Goal: Information Seeking & Learning: Check status

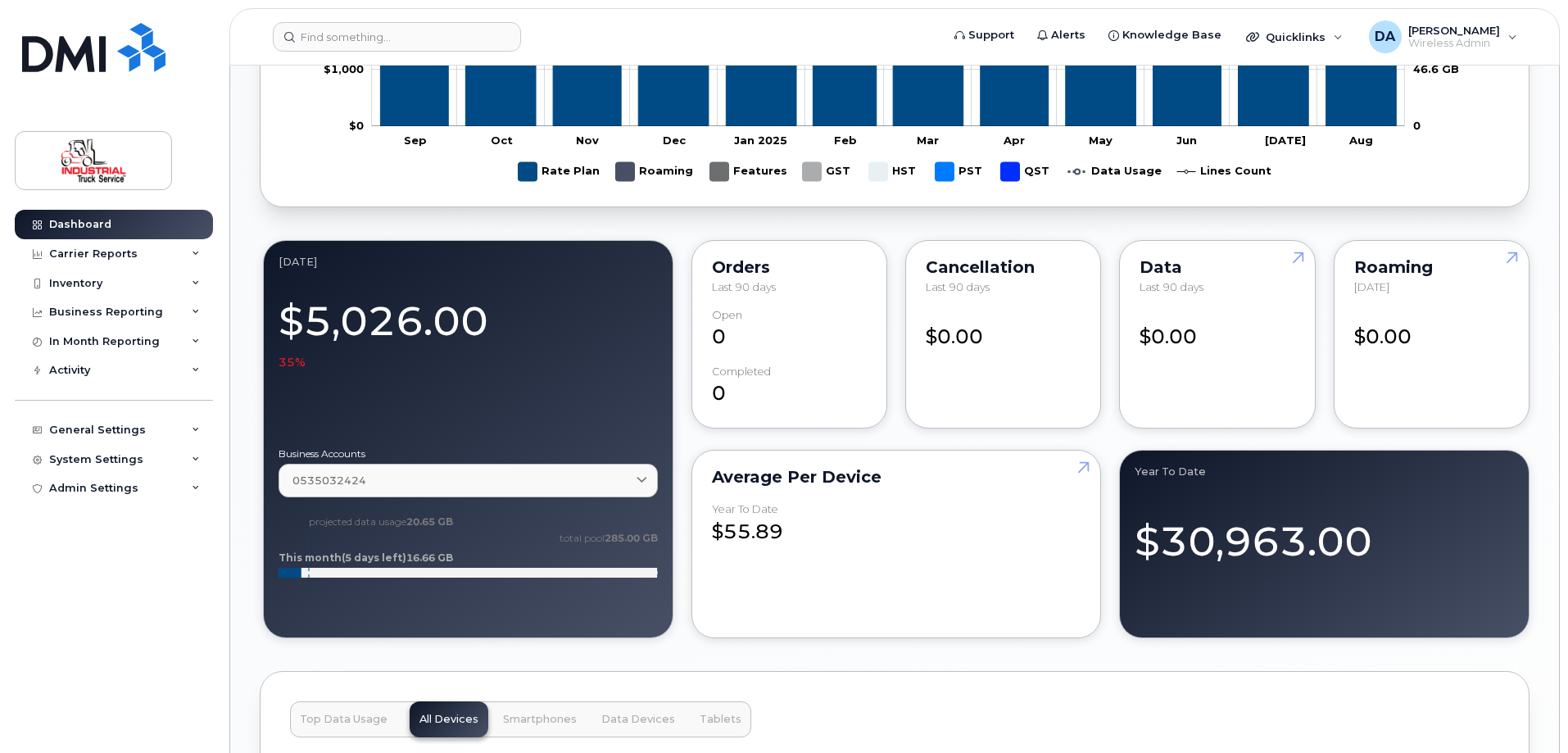
scroll to position [1147, 0]
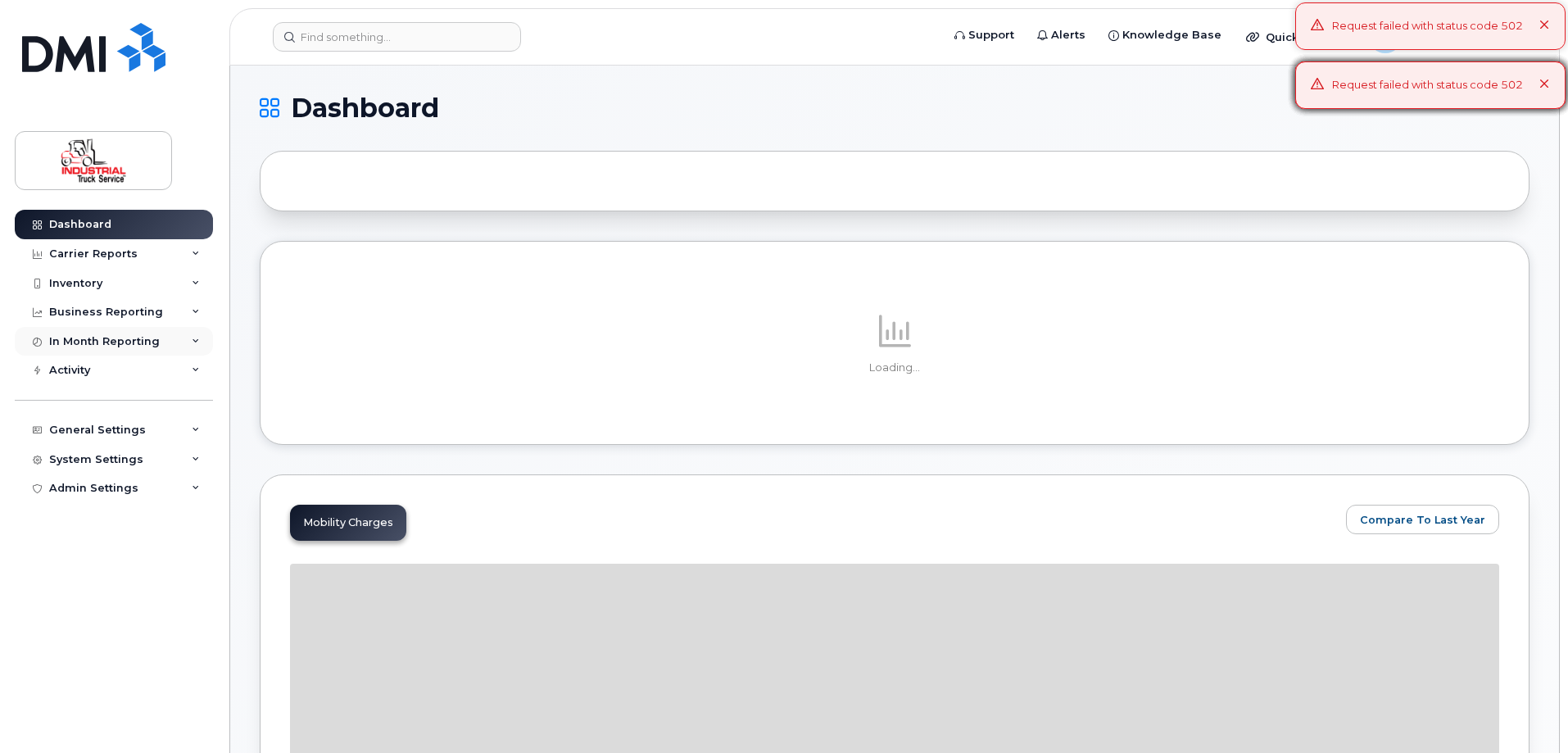
click at [64, 345] on div "In Month Reporting" at bounding box center [105, 342] width 111 height 13
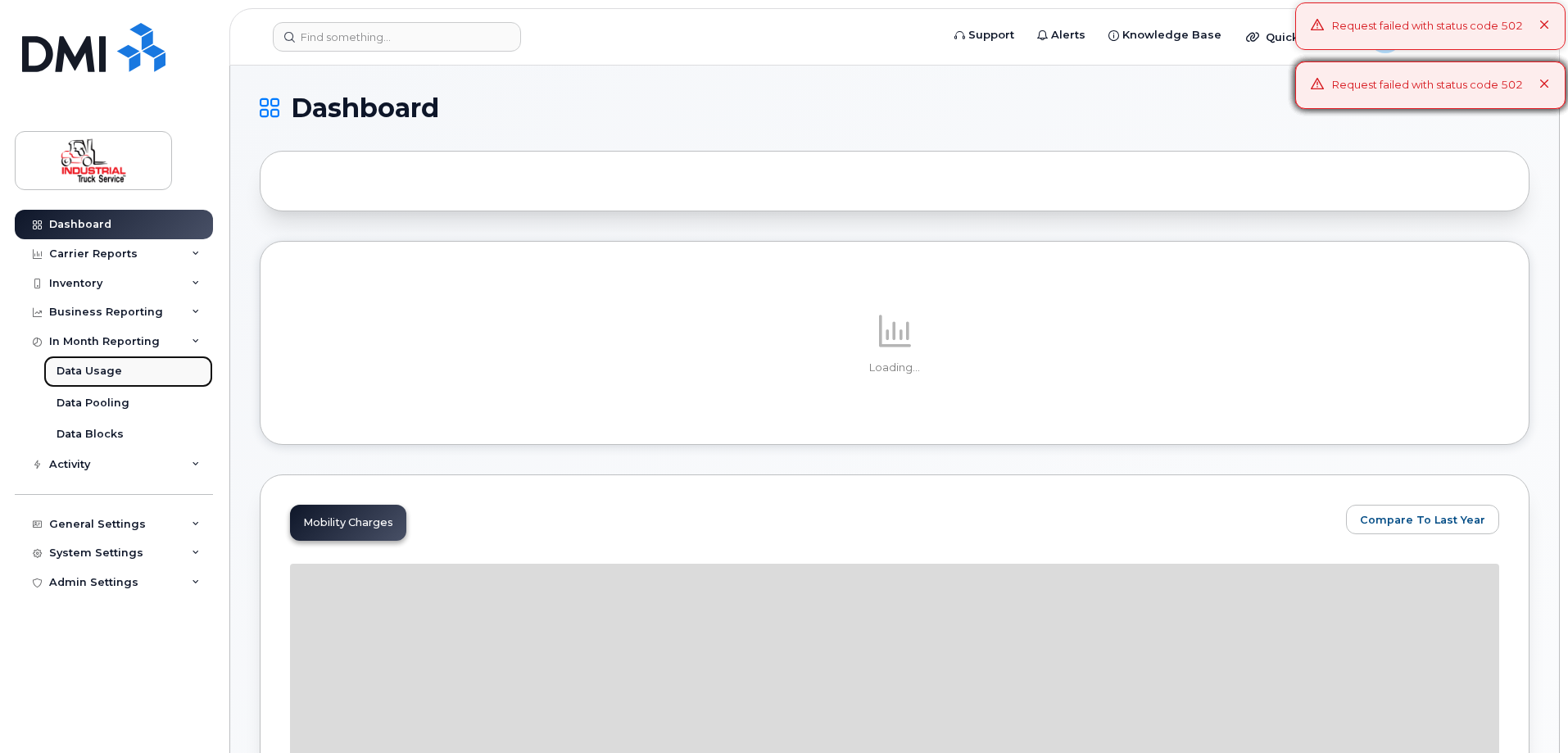
click at [87, 372] on div "Data Usage" at bounding box center [89, 370] width 66 height 14
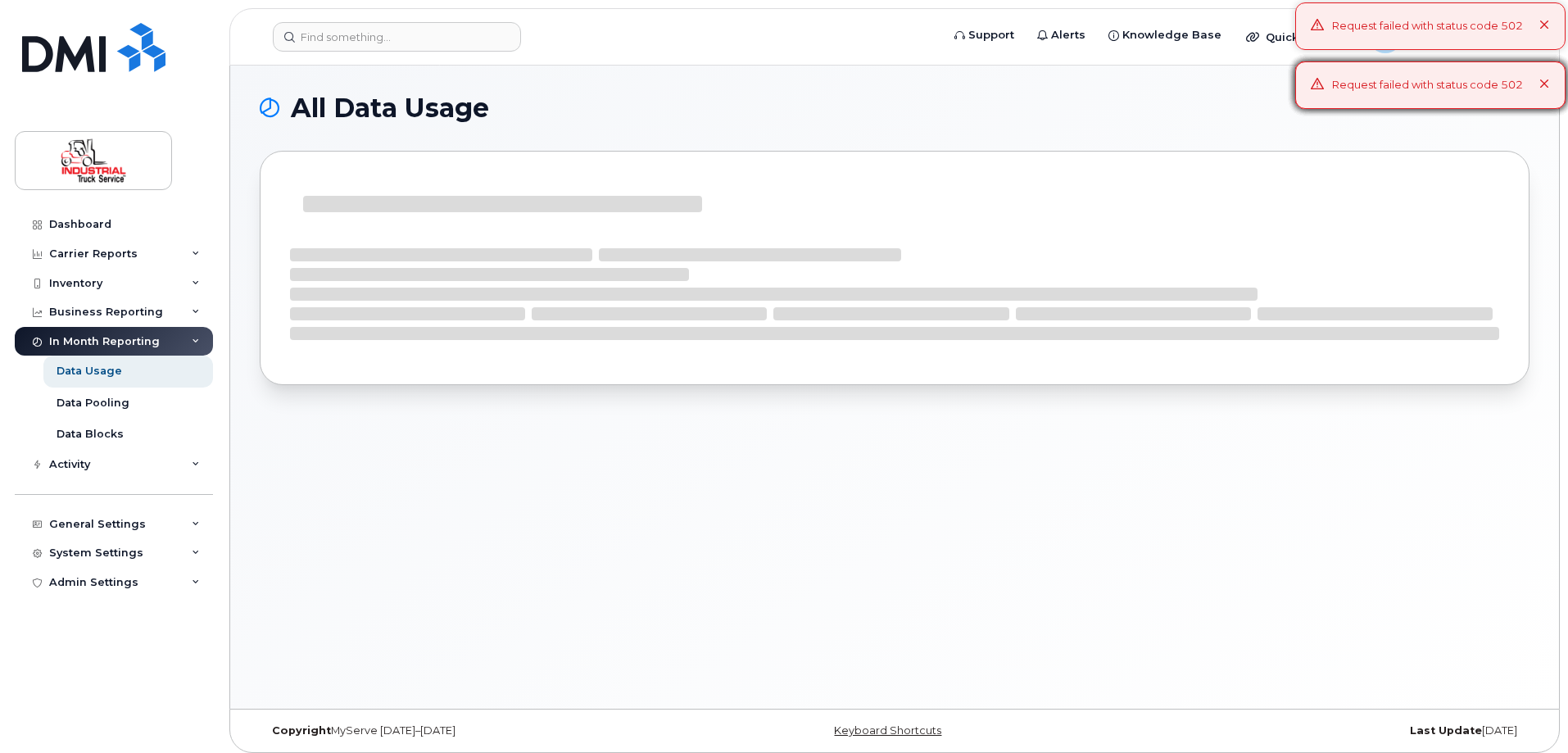
click at [1541, 26] on icon at bounding box center [1544, 25] width 10 height 10
click at [1546, 26] on icon at bounding box center [1544, 25] width 10 height 10
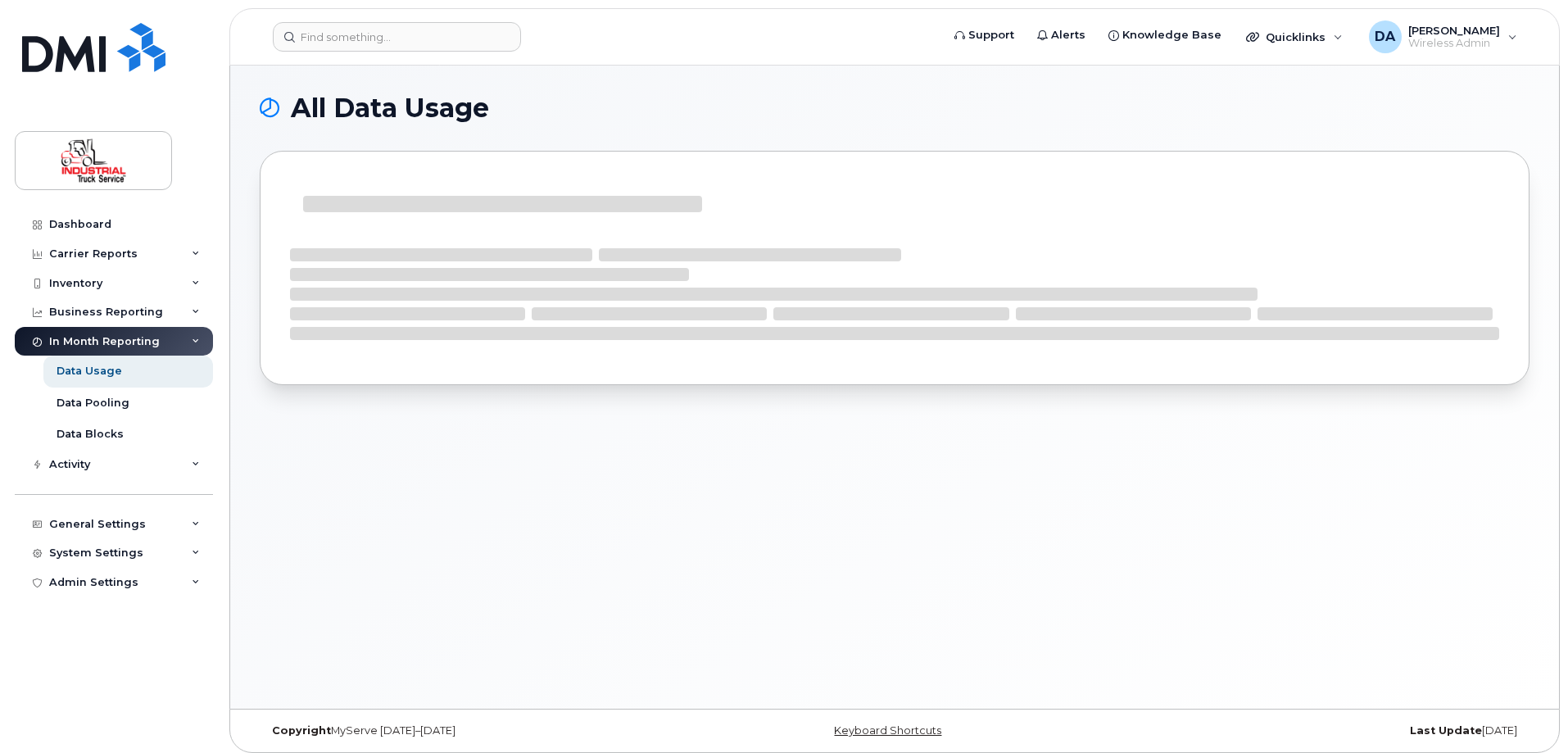
click at [1541, 86] on icon at bounding box center [1544, 84] width 10 height 10
click at [1514, 29] on div "DA Dale Allan Wireless Admin" at bounding box center [1443, 36] width 171 height 32
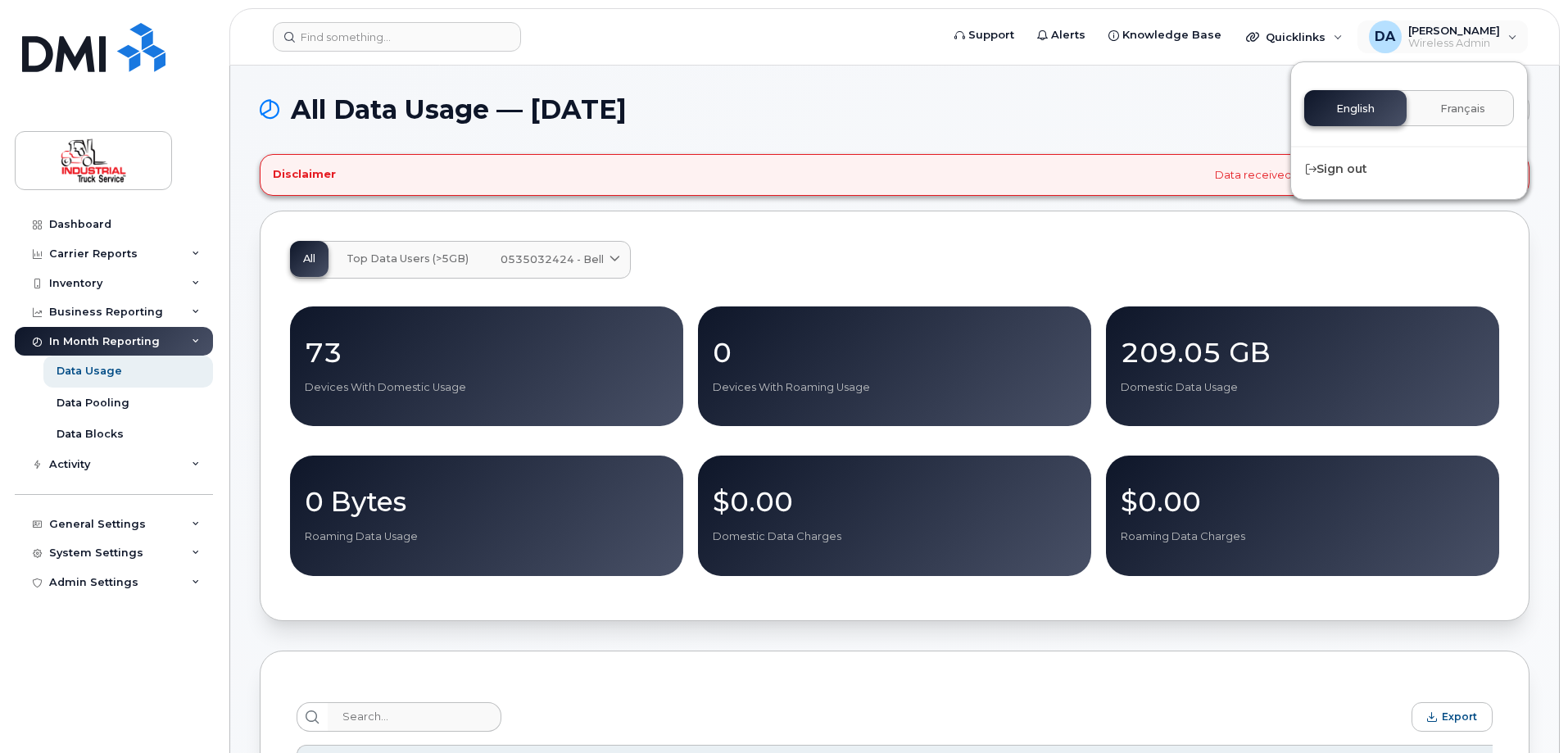
click at [1057, 115] on h1 "All Data Usage — September 2025" at bounding box center [826, 109] width 1134 height 26
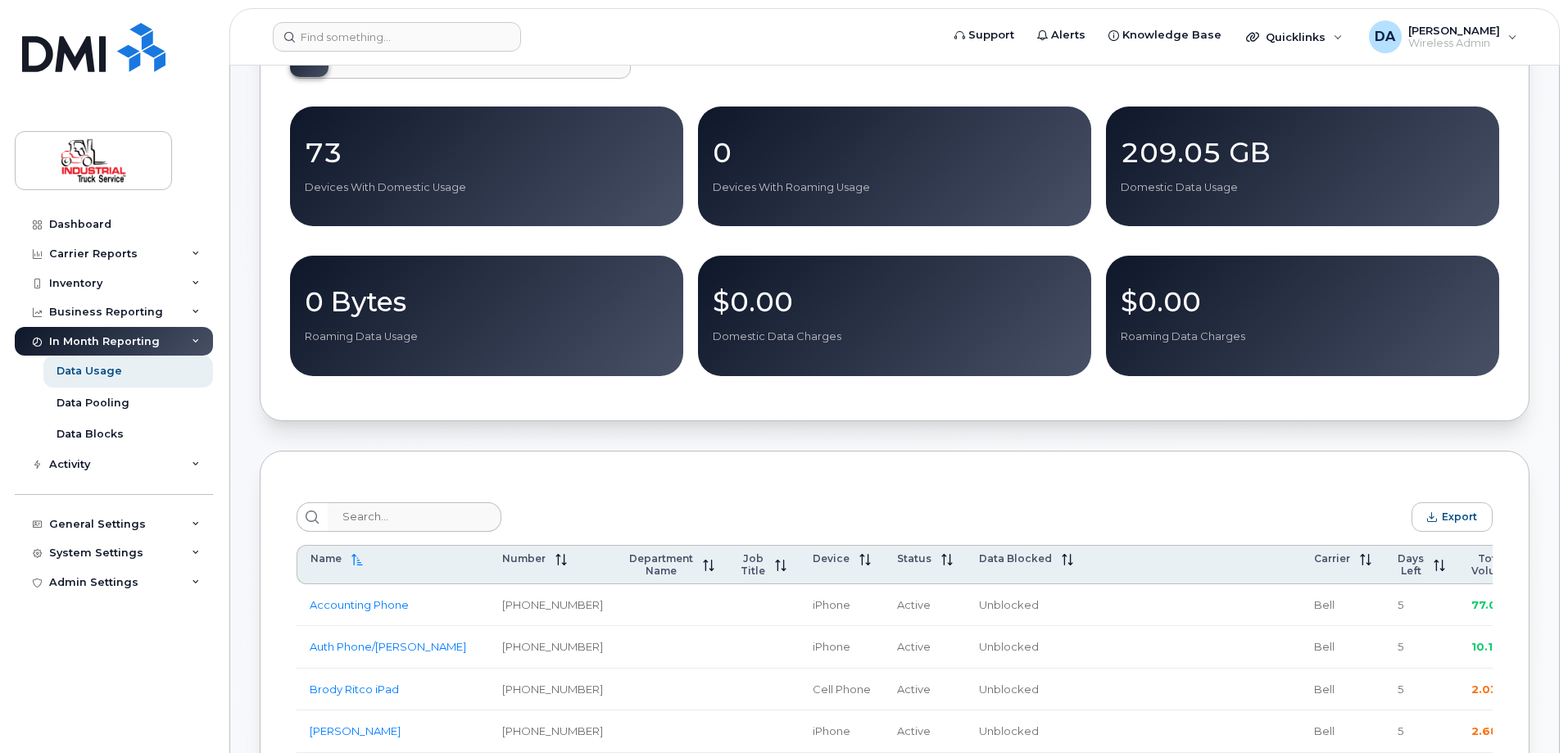
scroll to position [409, 0]
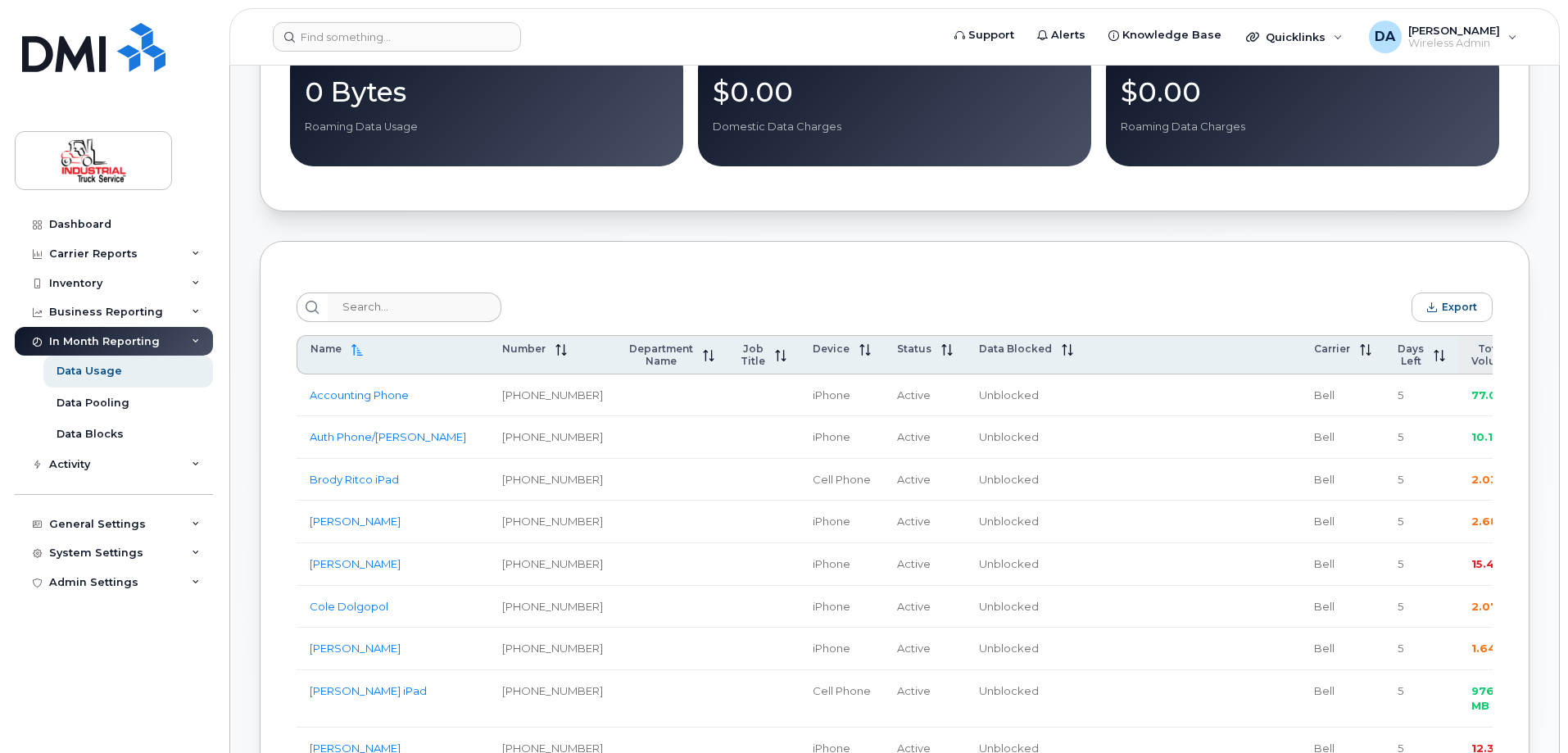
click at [1472, 360] on span "Total Volume" at bounding box center [1492, 355] width 41 height 25
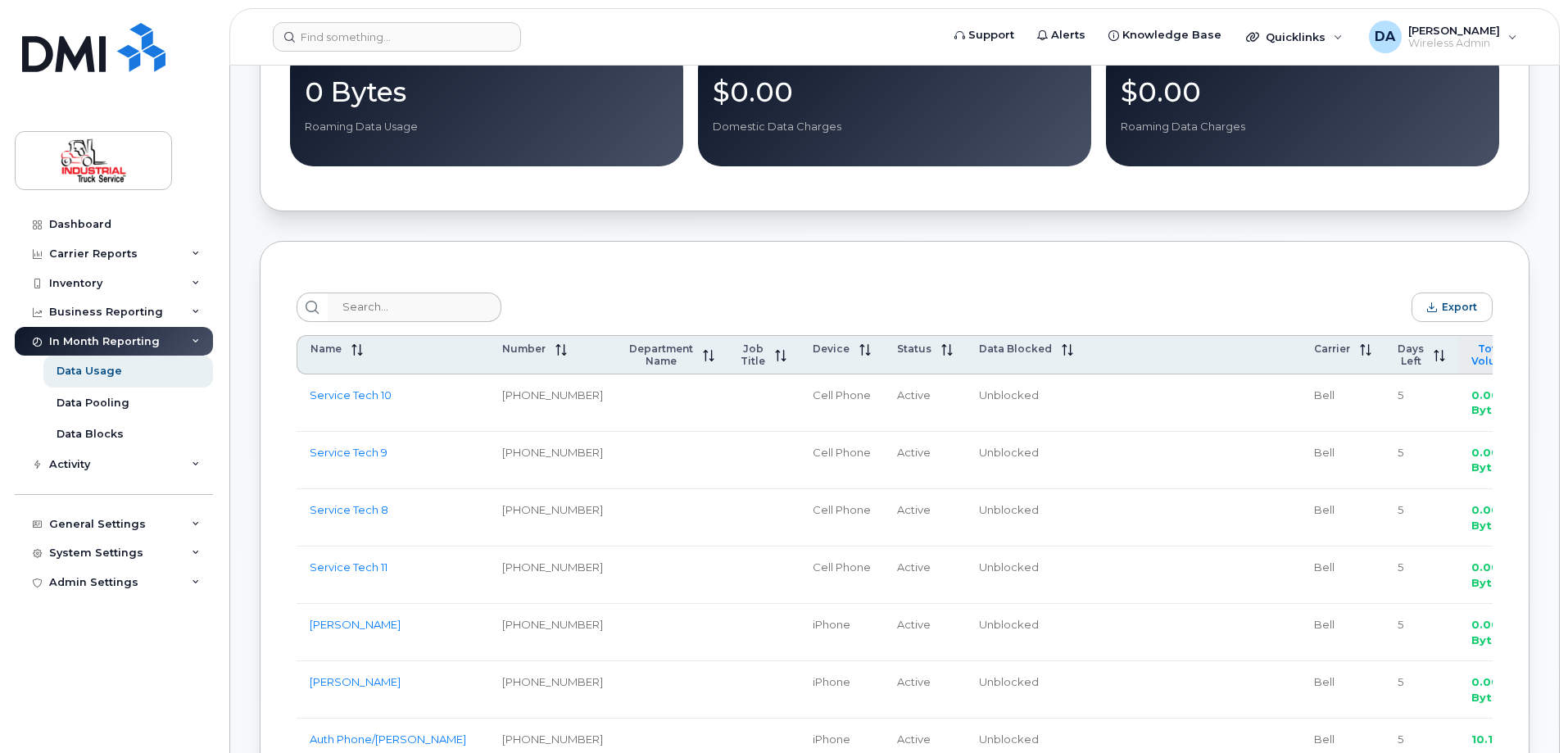
click at [1472, 361] on span "Total Volume" at bounding box center [1492, 355] width 41 height 25
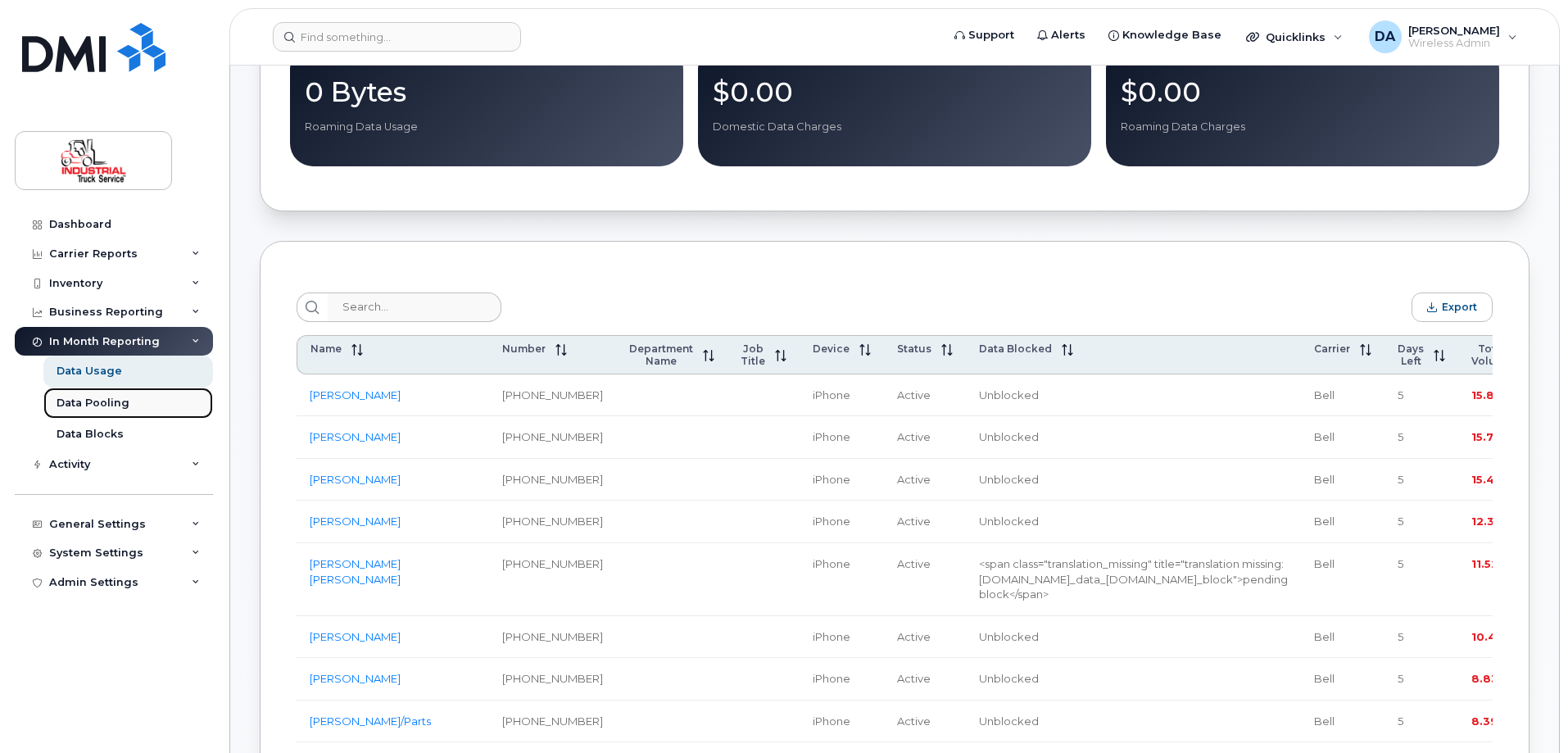
click at [87, 401] on div "Data Pooling" at bounding box center [93, 403] width 73 height 14
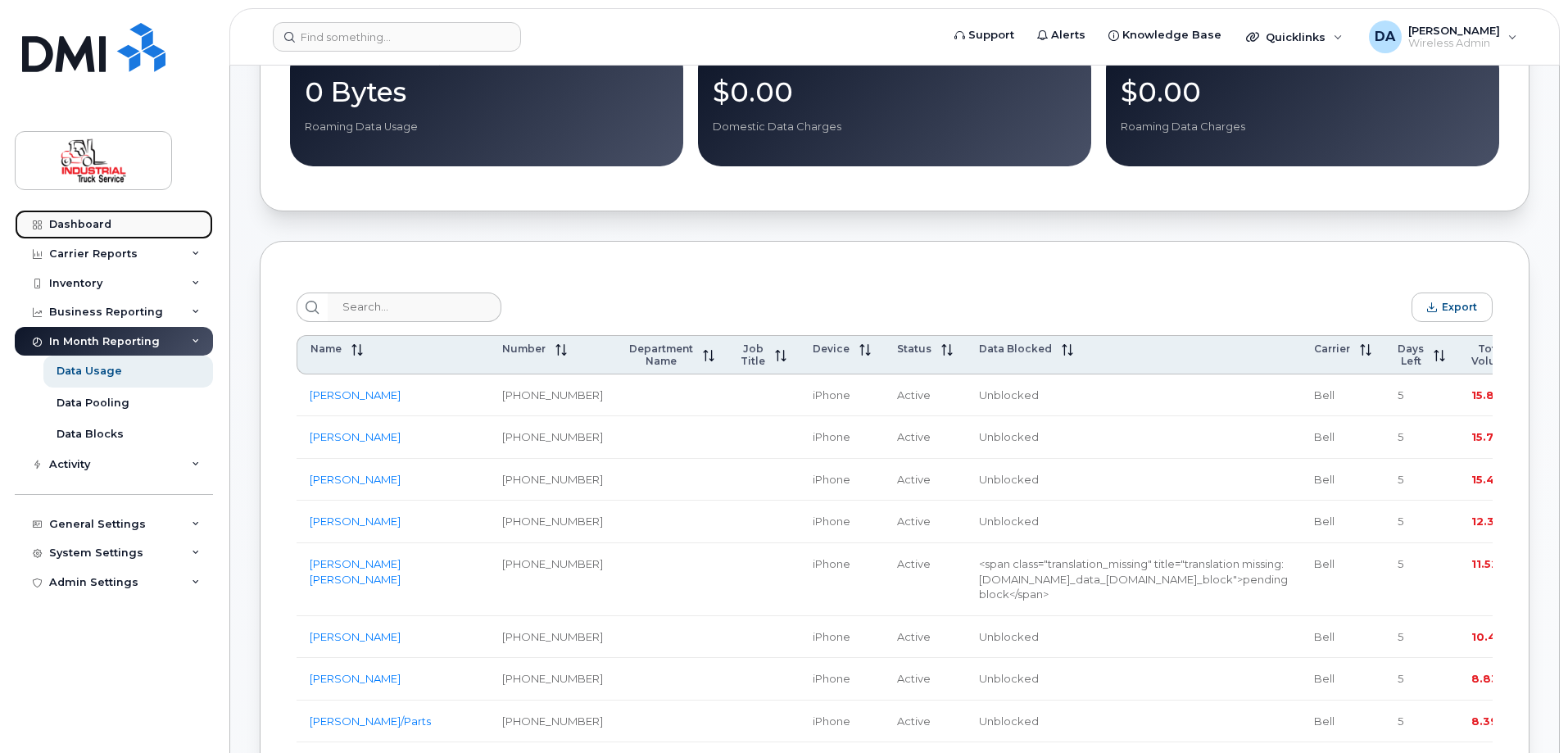
click at [71, 224] on div "Dashboard" at bounding box center [80, 224] width 62 height 13
click at [1465, 43] on span "Wireless Admin" at bounding box center [1454, 44] width 92 height 13
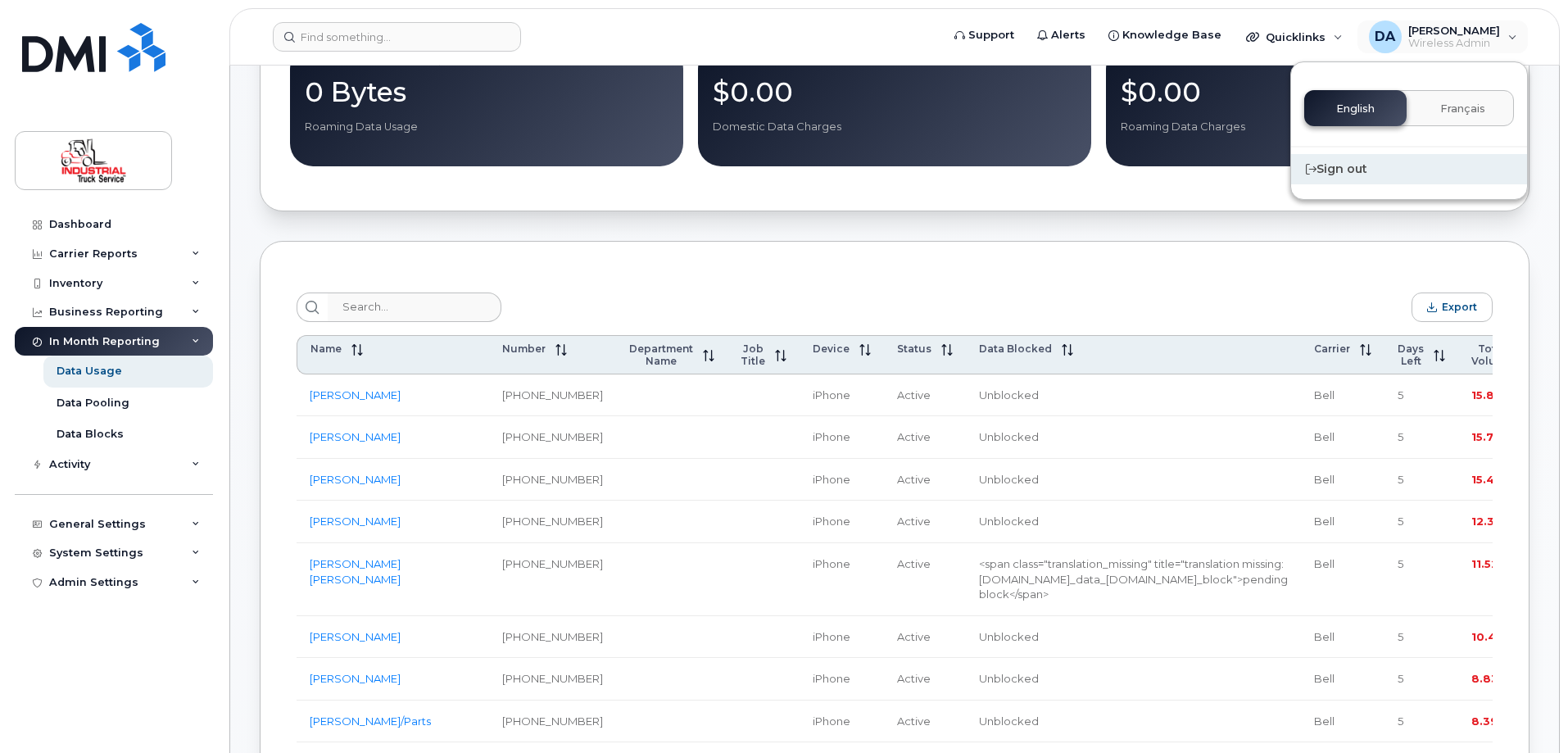
click at [1347, 161] on div "Sign out" at bounding box center [1409, 169] width 236 height 31
click at [1342, 171] on div "Sign out" at bounding box center [1409, 169] width 236 height 31
click at [1311, 170] on icon at bounding box center [1311, 169] width 10 height 10
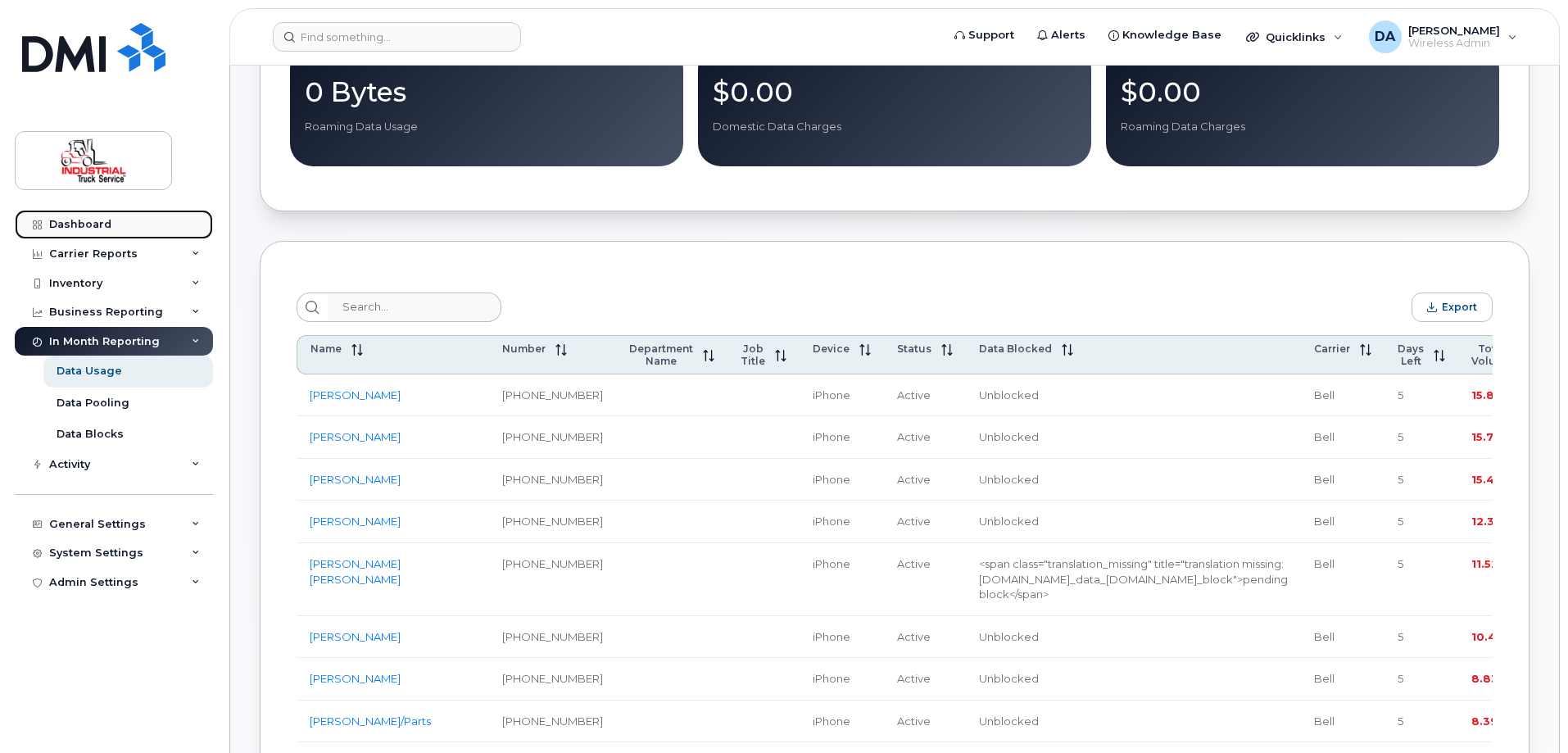
click at [73, 218] on div "Dashboard" at bounding box center [80, 224] width 62 height 13
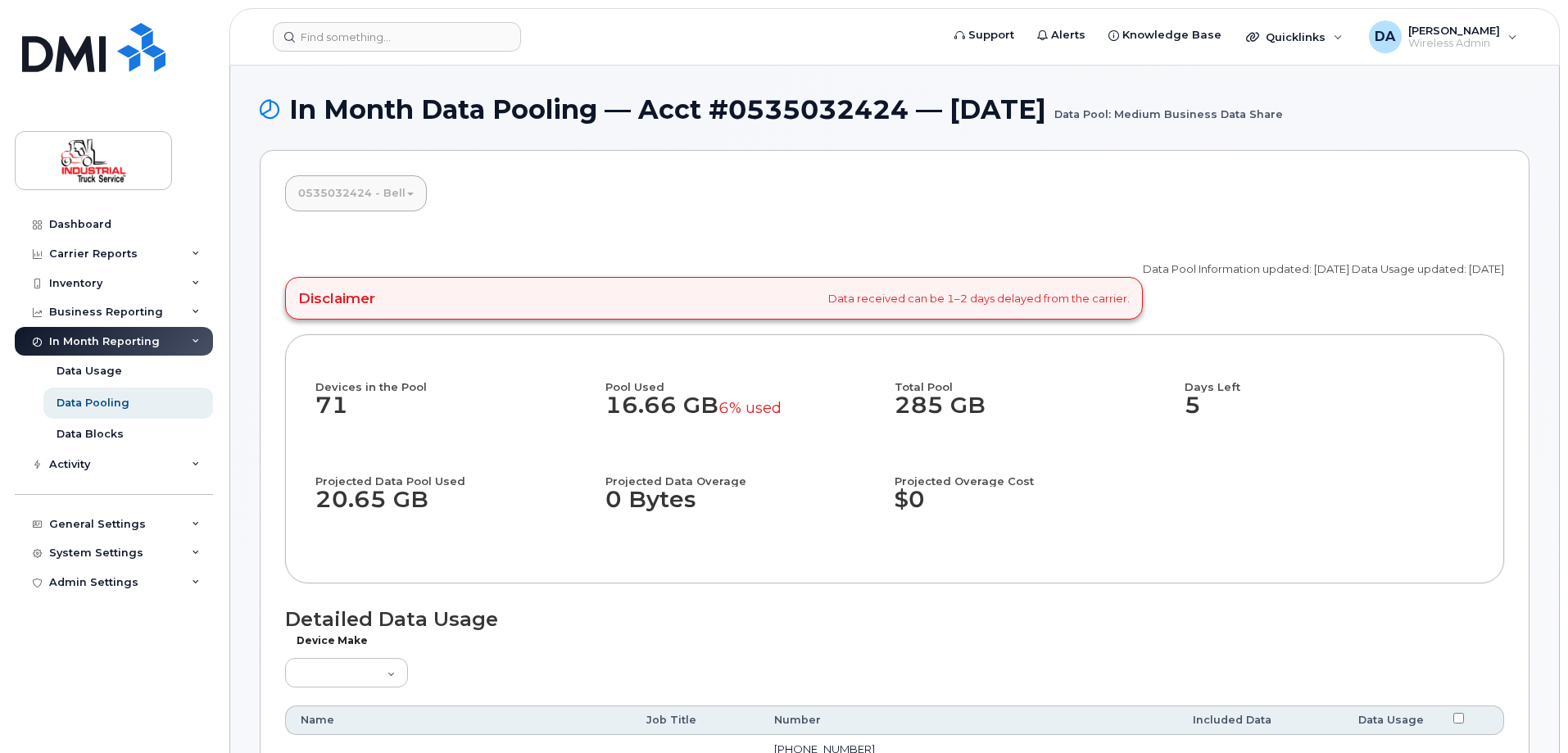
scroll to position [492, 0]
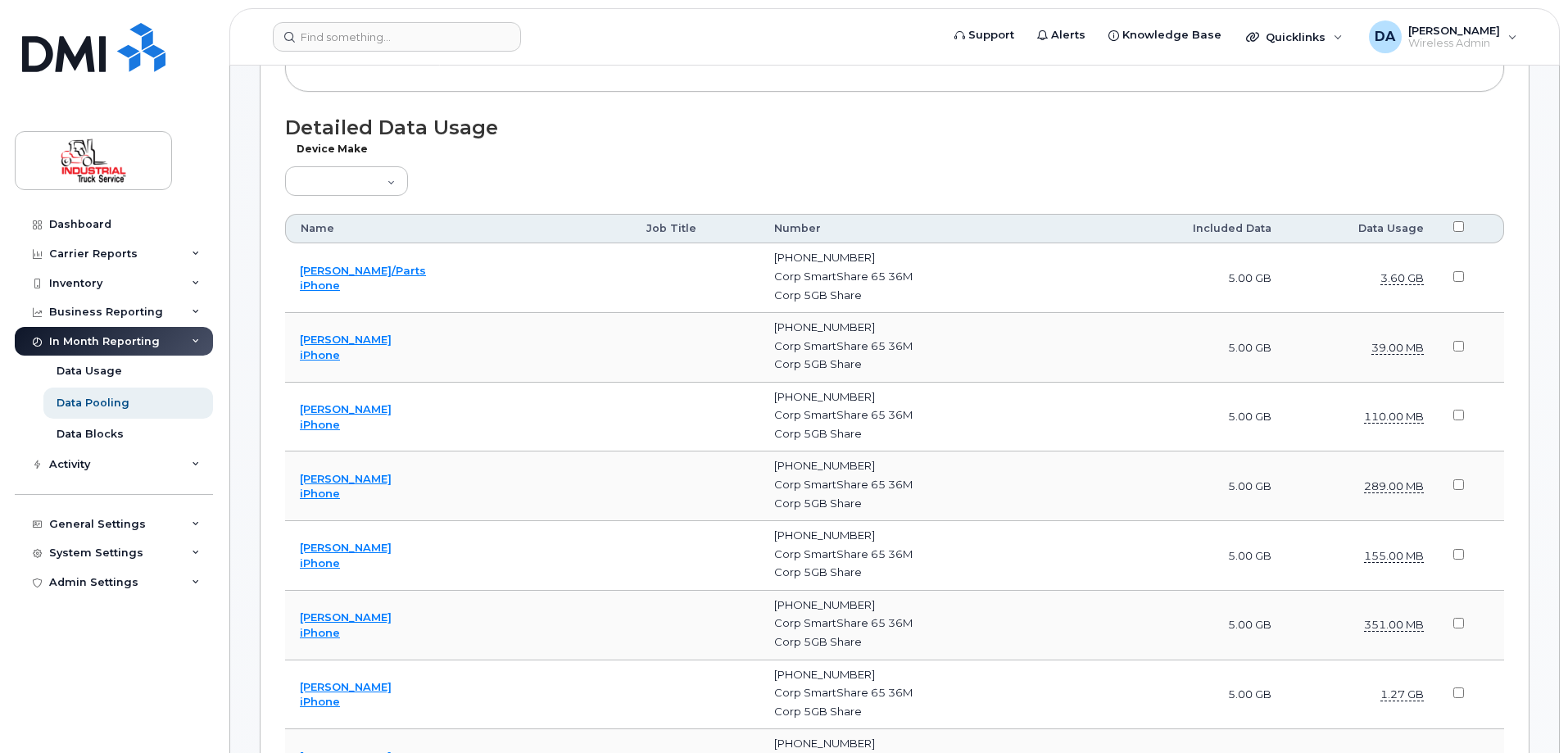
click at [1373, 221] on th "Data Usage" at bounding box center [1363, 228] width 153 height 30
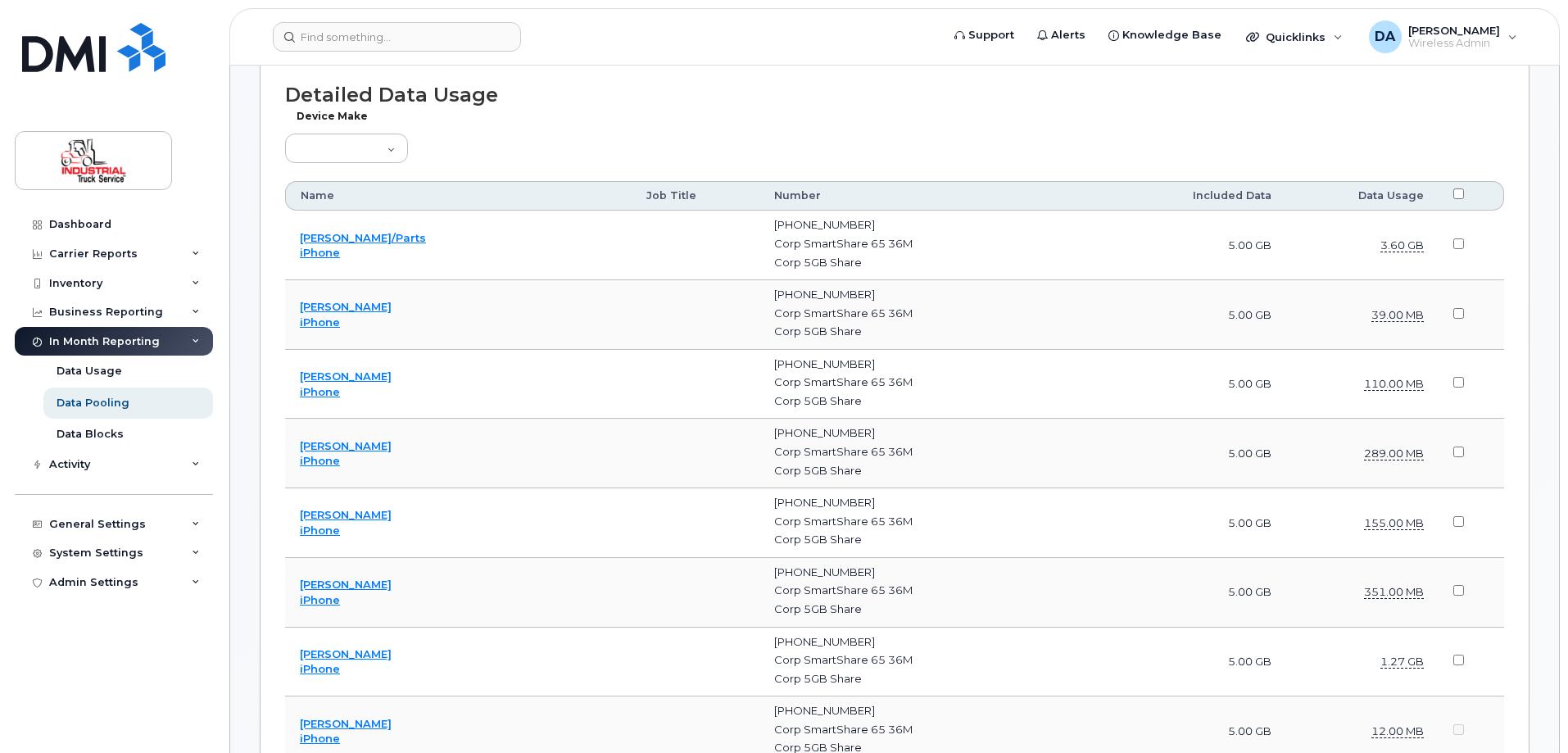
scroll to position [1773, 0]
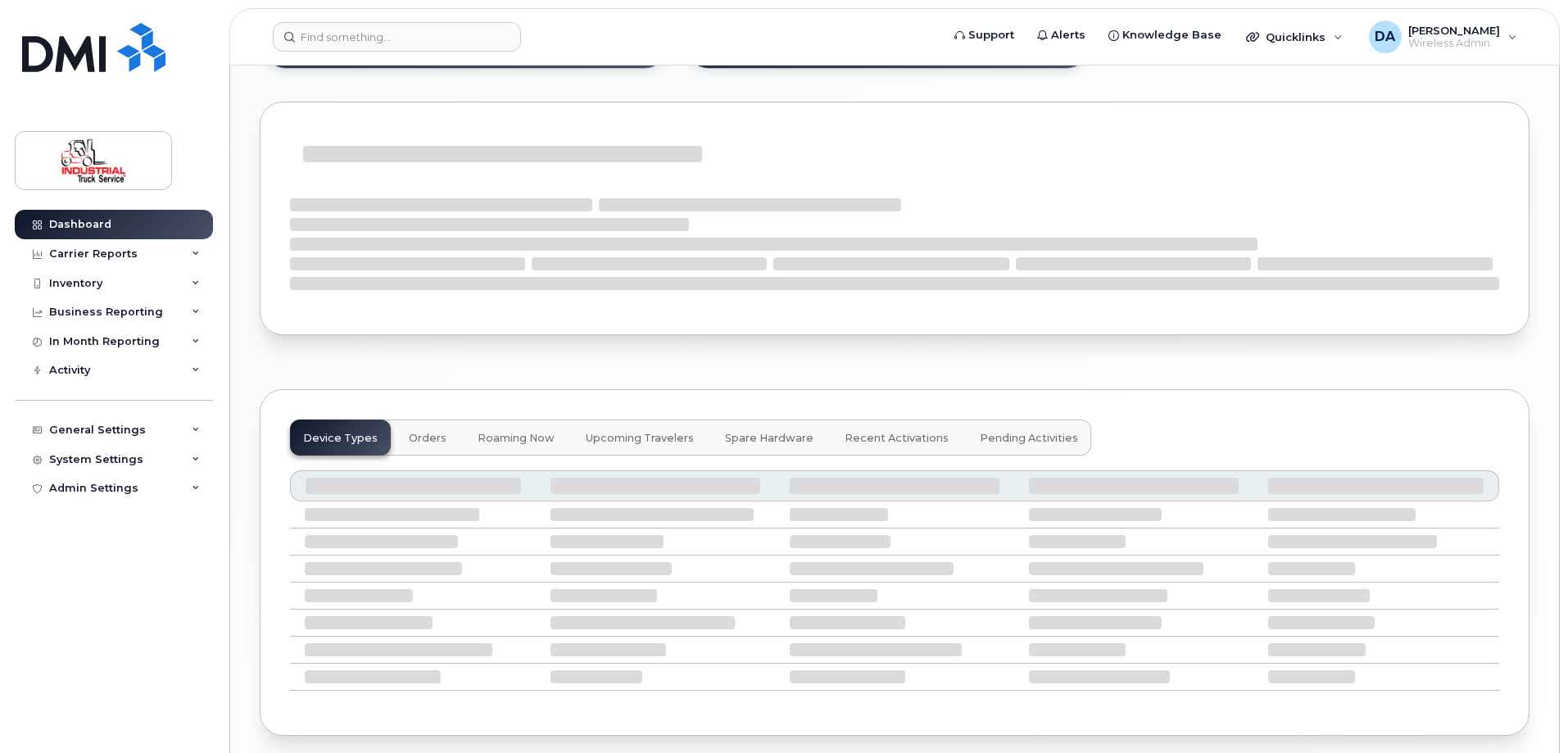
scroll to position [1484, 0]
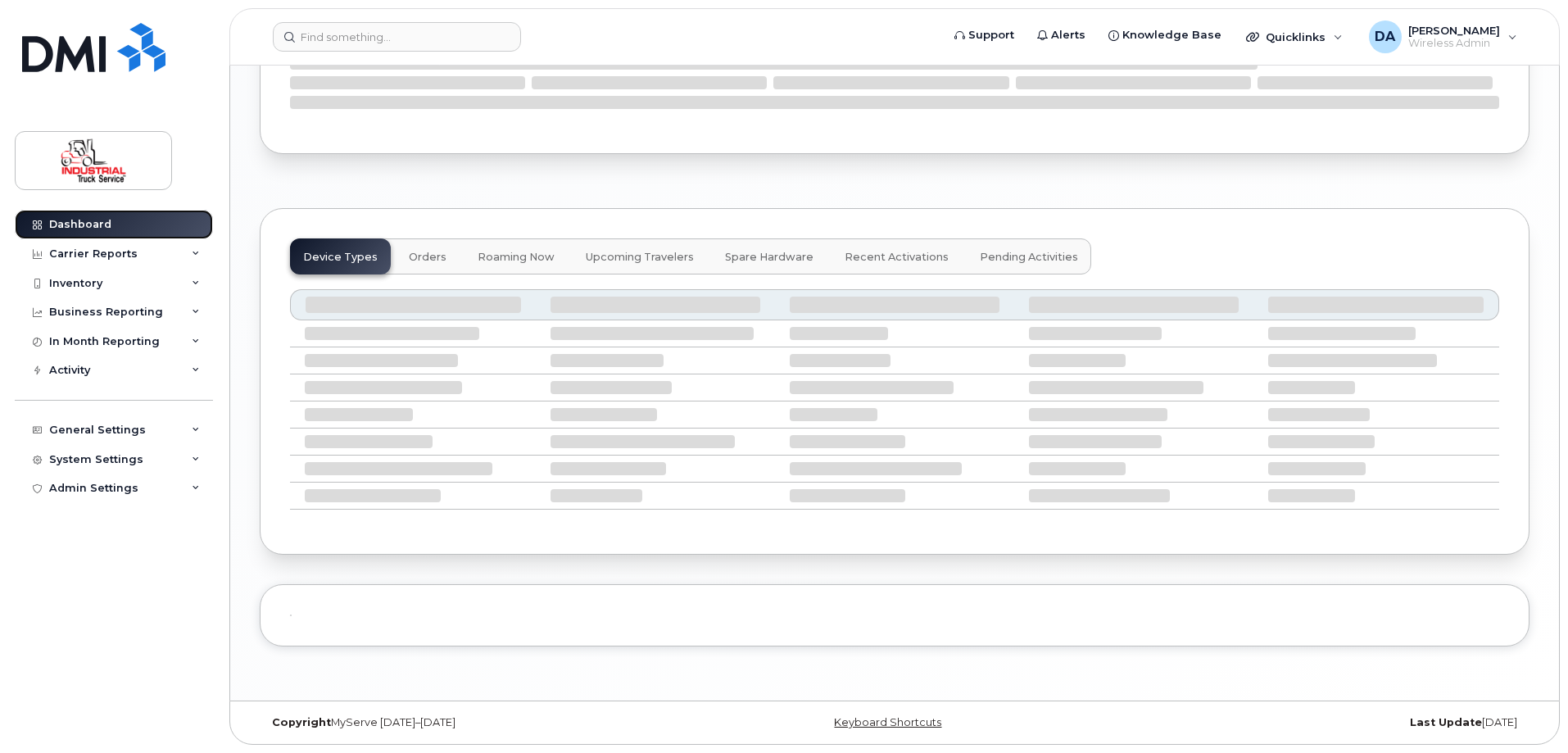
click at [78, 231] on link "Dashboard" at bounding box center [114, 224] width 199 height 30
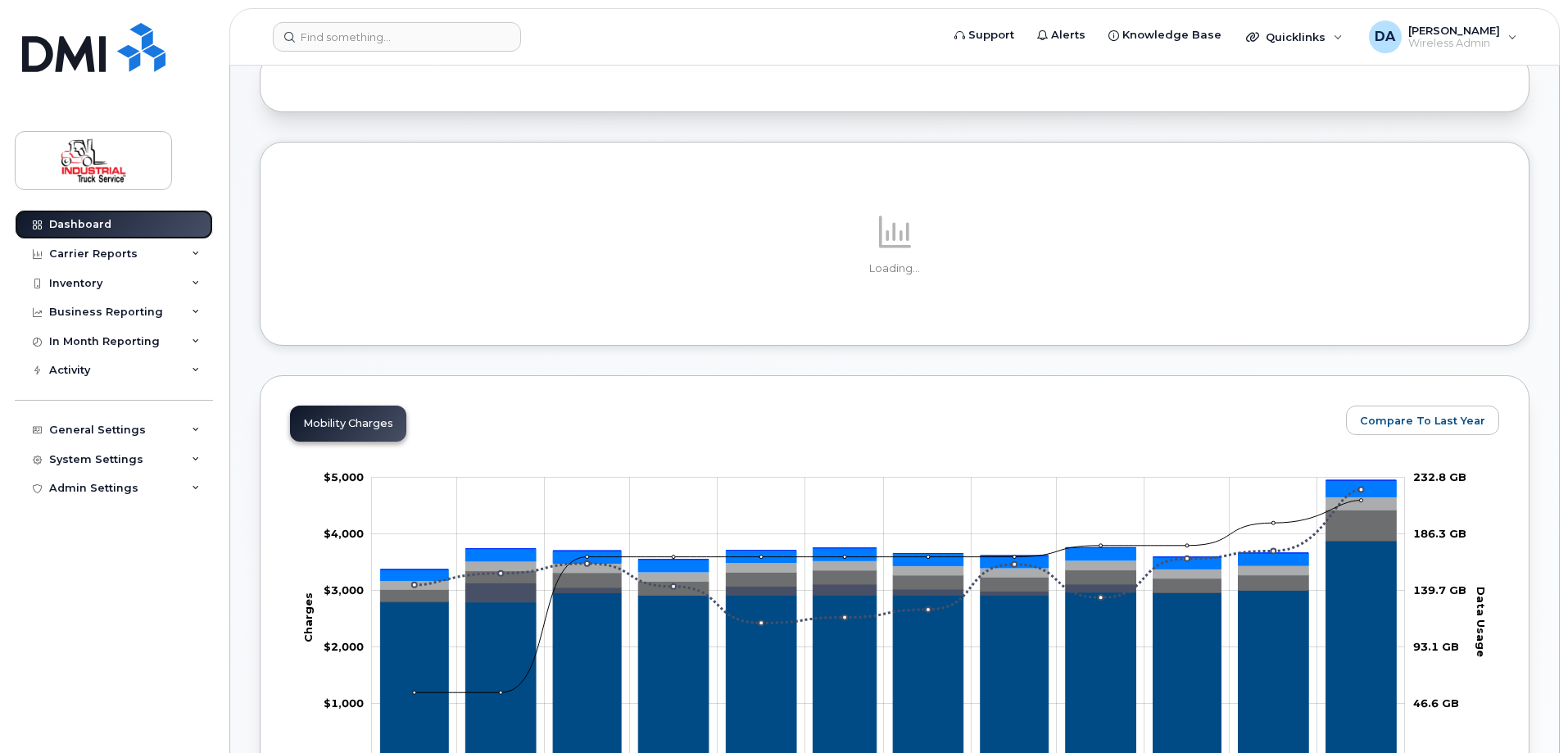
scroll to position [0, 0]
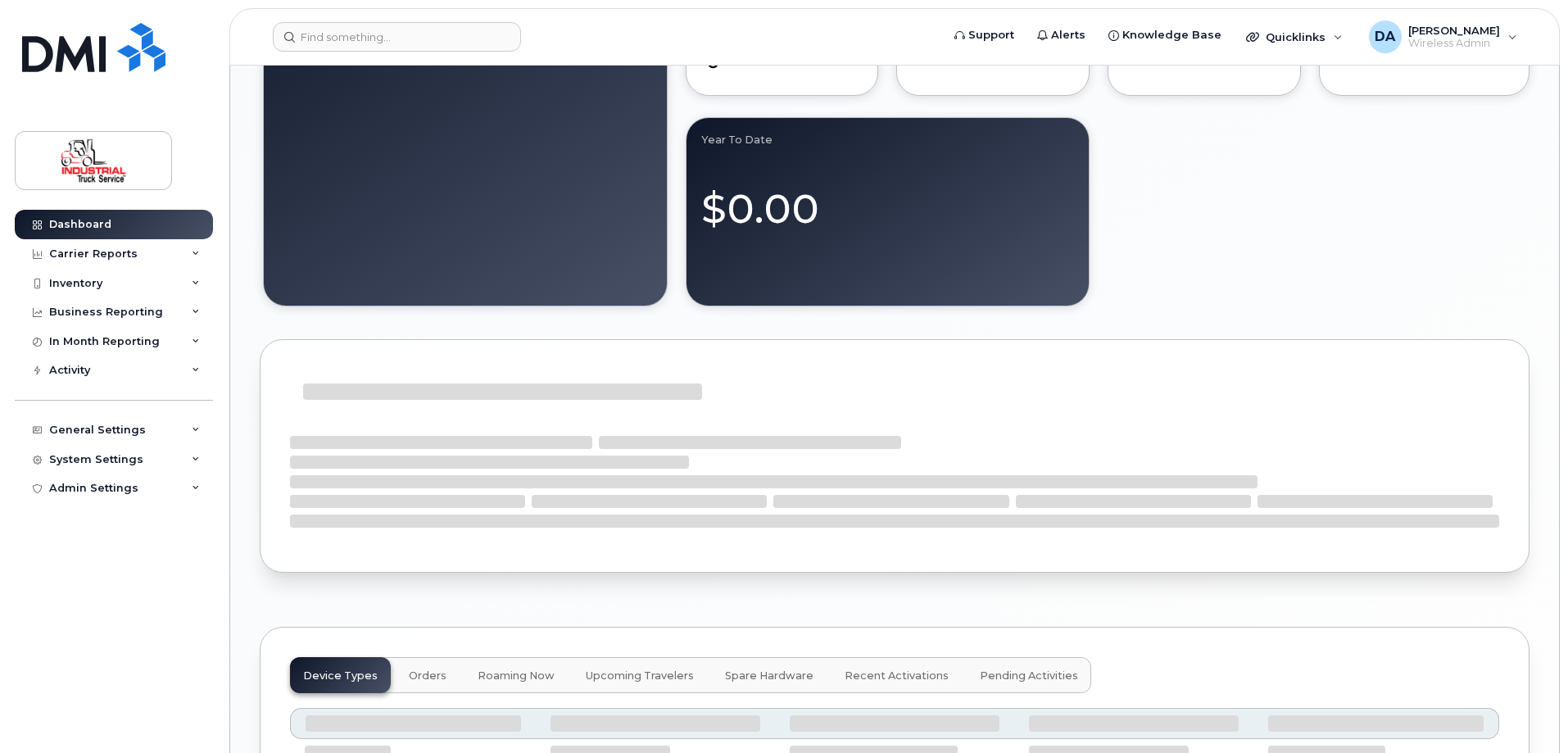
scroll to position [1147, 0]
